Goal: Transaction & Acquisition: Purchase product/service

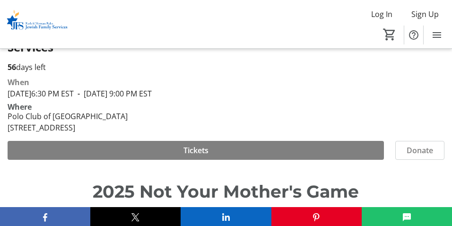
scroll to position [316, 0]
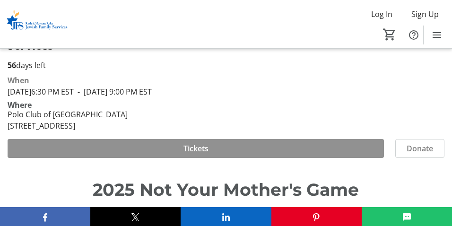
click at [239, 137] on span at bounding box center [196, 148] width 376 height 23
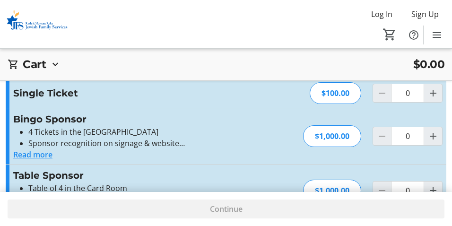
scroll to position [53, 0]
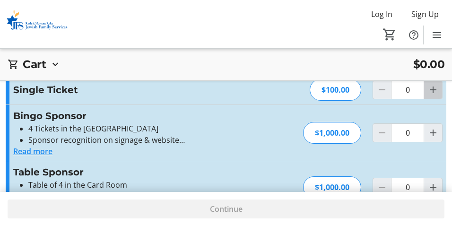
click at [437, 89] on mat-icon "Increment by one" at bounding box center [432, 89] width 11 height 11
type input "1"
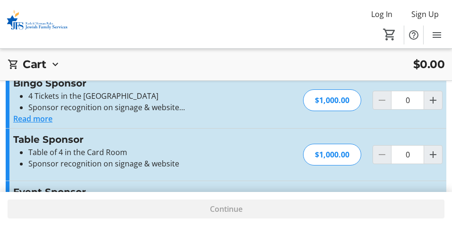
scroll to position [142, 0]
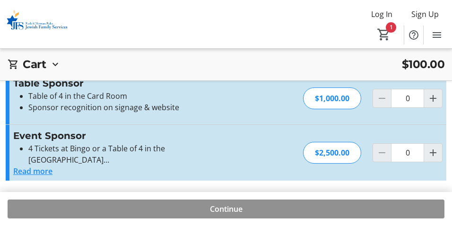
click at [262, 209] on span at bounding box center [226, 209] width 437 height 23
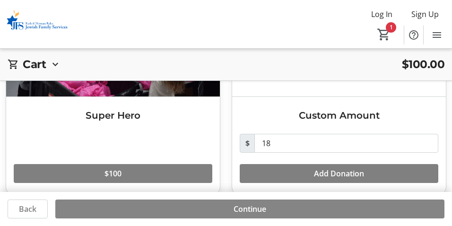
scroll to position [358, 0]
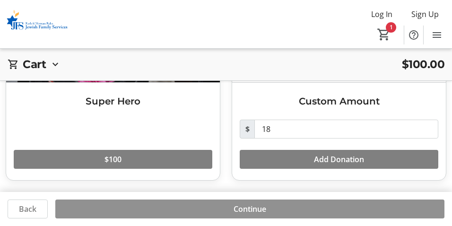
click at [262, 209] on span "Continue" at bounding box center [250, 208] width 33 height 11
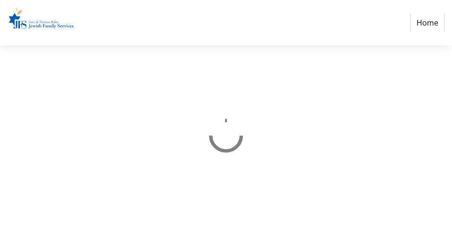
select select "US"
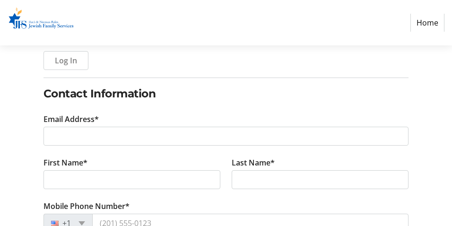
scroll to position [137, 0]
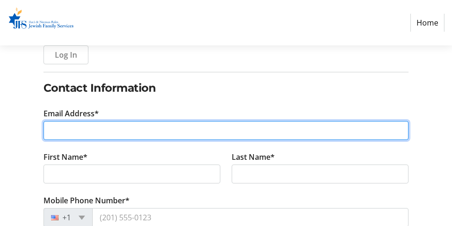
click at [213, 130] on input "Email Address*" at bounding box center [227, 130] width 366 height 19
type input "[EMAIL_ADDRESS][DOMAIN_NAME]"
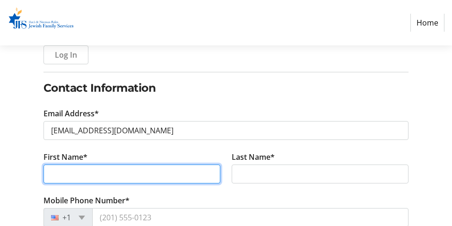
type input "[PERSON_NAME]"
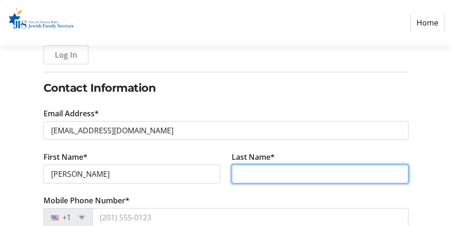
type input "[PERSON_NAME]"
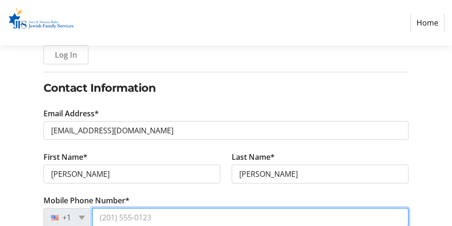
type input "[PHONE_NUMBER]"
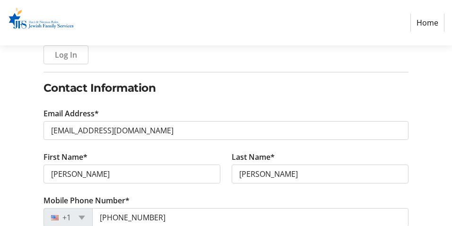
type input "[STREET_ADDRESS]"
type input "boca raton"
select select "FL"
type input "33434"
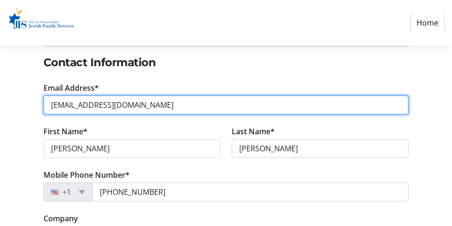
scroll to position [174, 0]
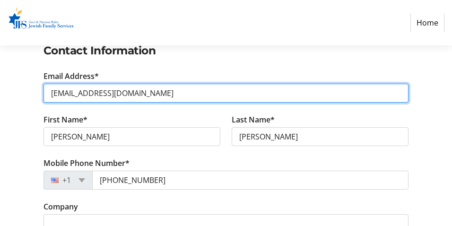
click at [174, 94] on input "[EMAIL_ADDRESS][DOMAIN_NAME]" at bounding box center [227, 93] width 366 height 19
type input "[EMAIL_ADDRESS][DOMAIN_NAME]"
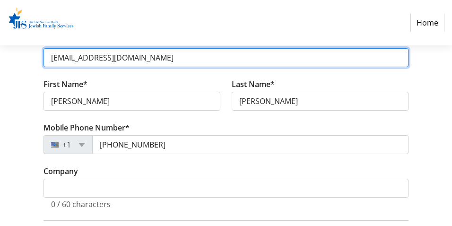
scroll to position [211, 0]
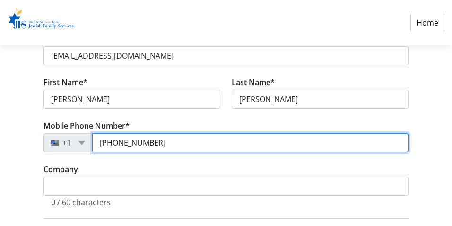
click at [171, 144] on input "[PHONE_NUMBER]" at bounding box center [250, 142] width 317 height 19
type input "[PHONE_NUMBER]"
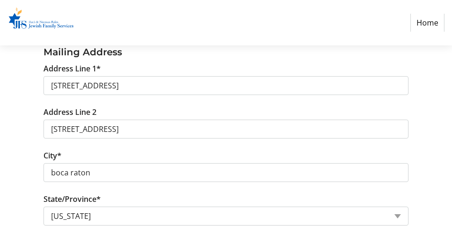
scroll to position [395, 0]
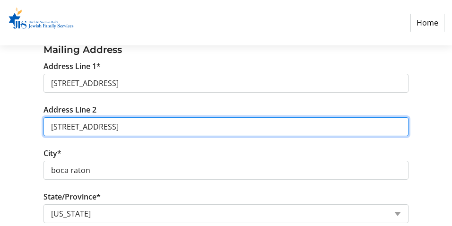
click at [147, 129] on input "[STREET_ADDRESS]" at bounding box center [227, 126] width 366 height 19
type input "2"
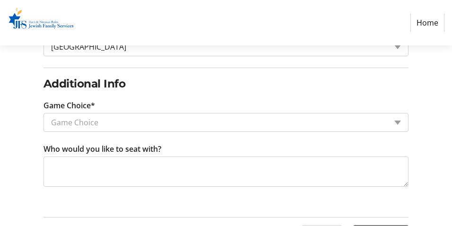
scroll to position [651, 0]
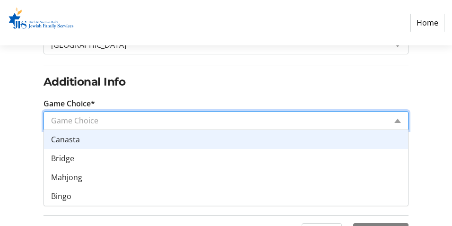
click at [187, 122] on input "Game Choice*" at bounding box center [219, 120] width 336 height 11
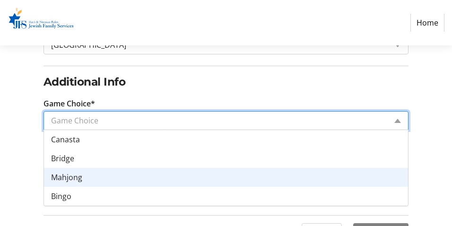
click at [180, 176] on div "Mahjong" at bounding box center [226, 177] width 365 height 19
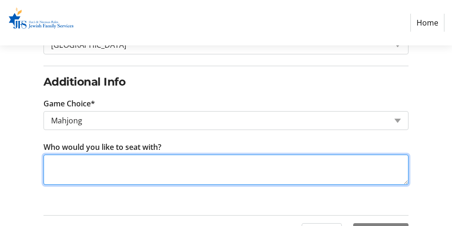
click at [173, 165] on textarea "Who would you like to seat with?" at bounding box center [227, 170] width 366 height 30
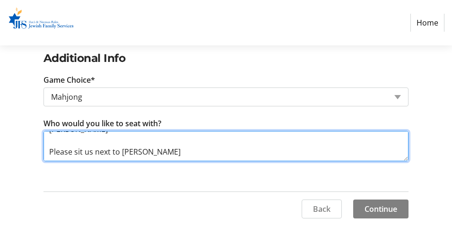
scroll to position [675, 0]
type textarea "[PERSON_NAME] [PERSON_NAME] [PERSON_NAME] Please sit us next to [PERSON_NAME]"
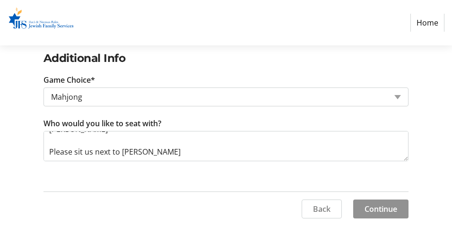
click at [379, 205] on span "Continue" at bounding box center [381, 208] width 33 height 11
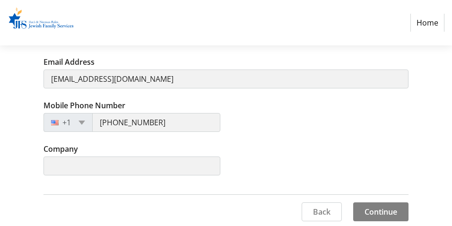
scroll to position [262, 0]
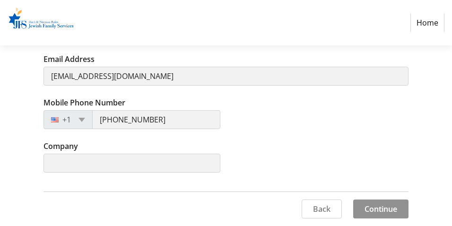
click at [372, 211] on span "Continue" at bounding box center [381, 208] width 33 height 11
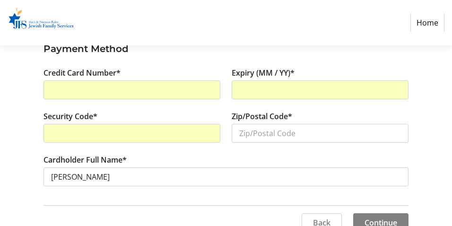
scroll to position [125, 0]
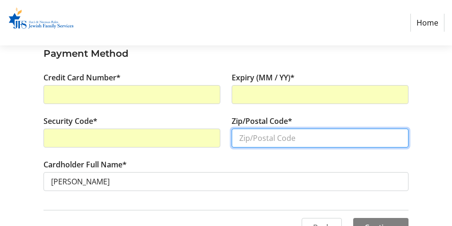
click at [286, 140] on input "Zip/Postal Code*" at bounding box center [320, 138] width 177 height 19
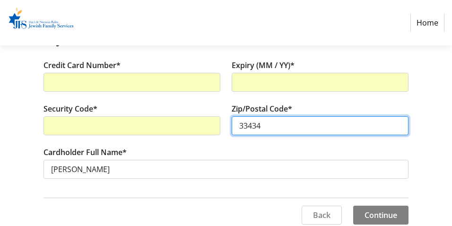
scroll to position [143, 0]
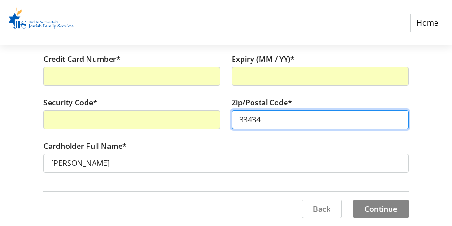
type input "33434"
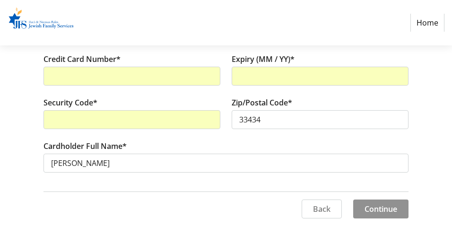
click at [379, 208] on span "Continue" at bounding box center [381, 208] width 33 height 11
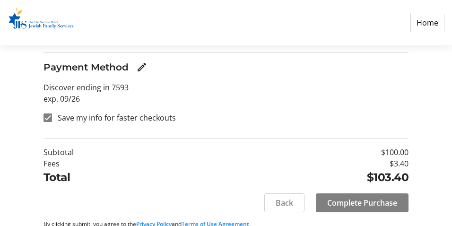
scroll to position [325, 0]
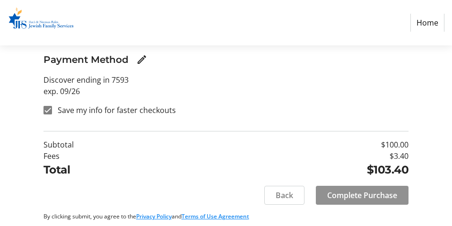
click at [375, 195] on span "Complete Purchase" at bounding box center [362, 195] width 70 height 11
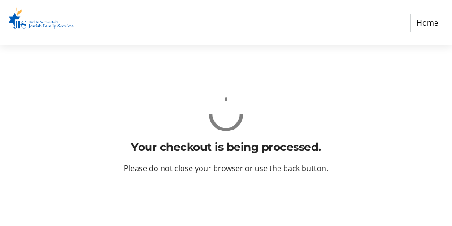
scroll to position [0, 0]
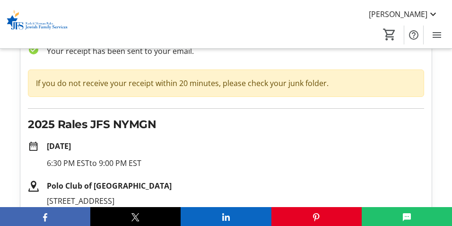
scroll to position [50, 0]
